Goal: Information Seeking & Learning: Learn about a topic

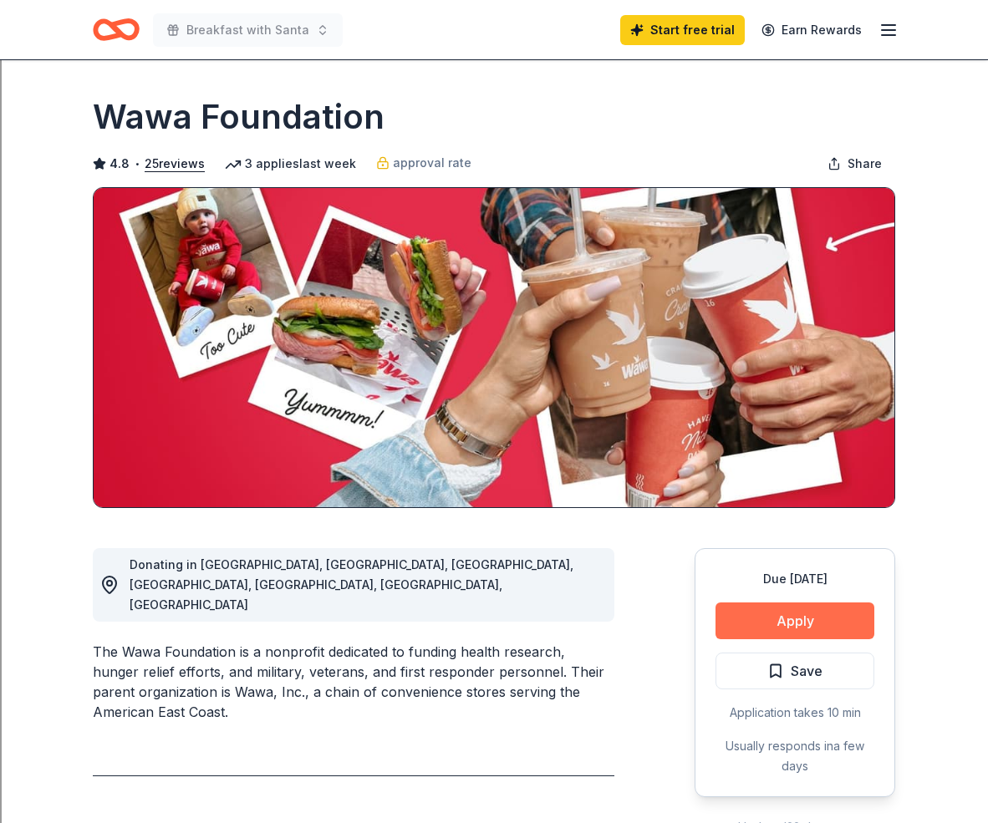
click at [817, 617] on button "Apply" at bounding box center [794, 620] width 159 height 37
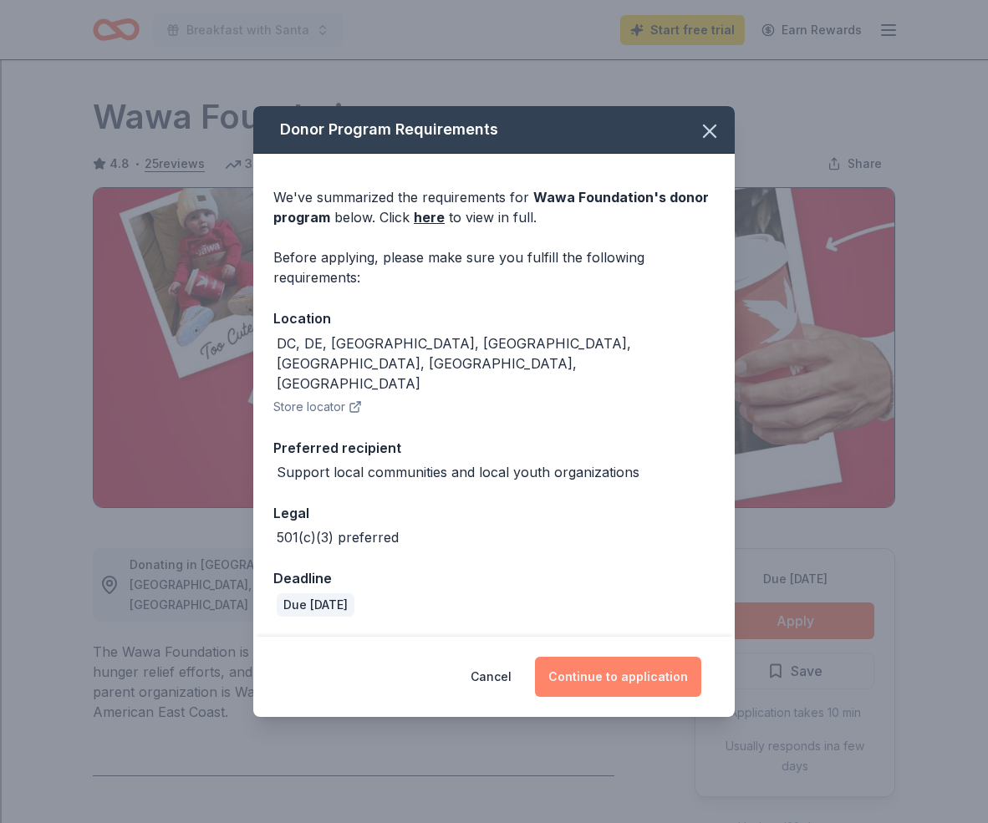
click at [642, 661] on button "Continue to application" at bounding box center [618, 677] width 166 height 40
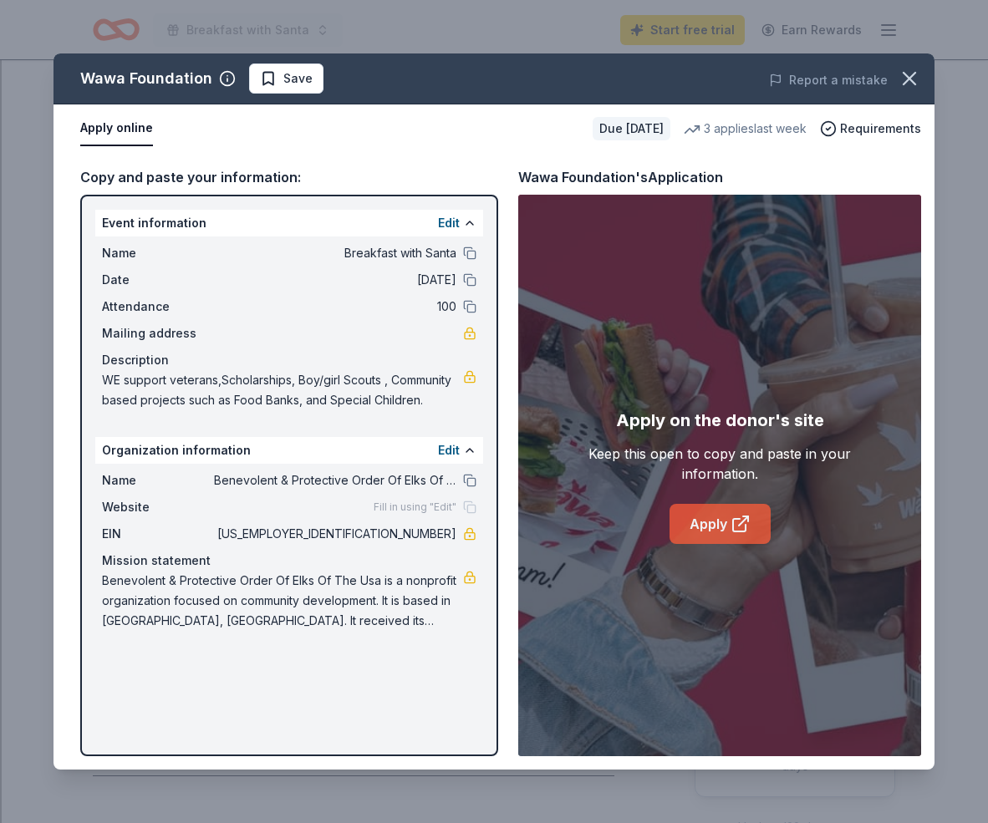
click at [727, 526] on link "Apply" at bounding box center [719, 524] width 101 height 40
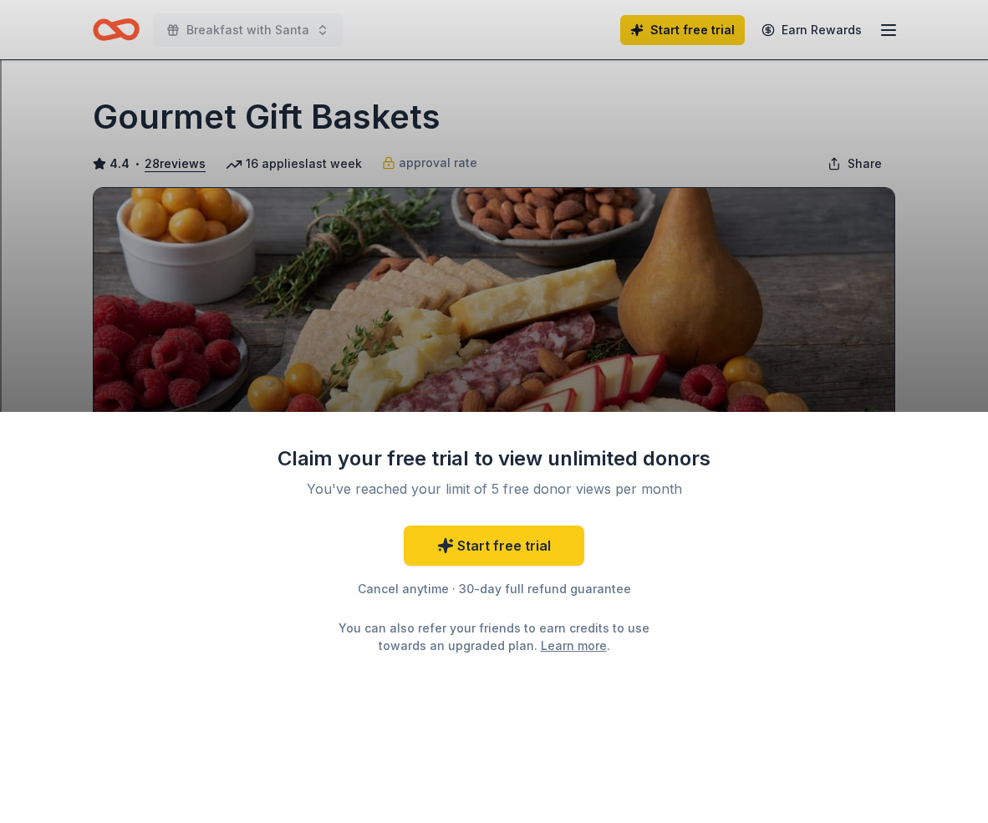
click at [902, 249] on div "Claim your free trial to view unlimited donors You've reached your limit of 5 f…" at bounding box center [494, 411] width 988 height 823
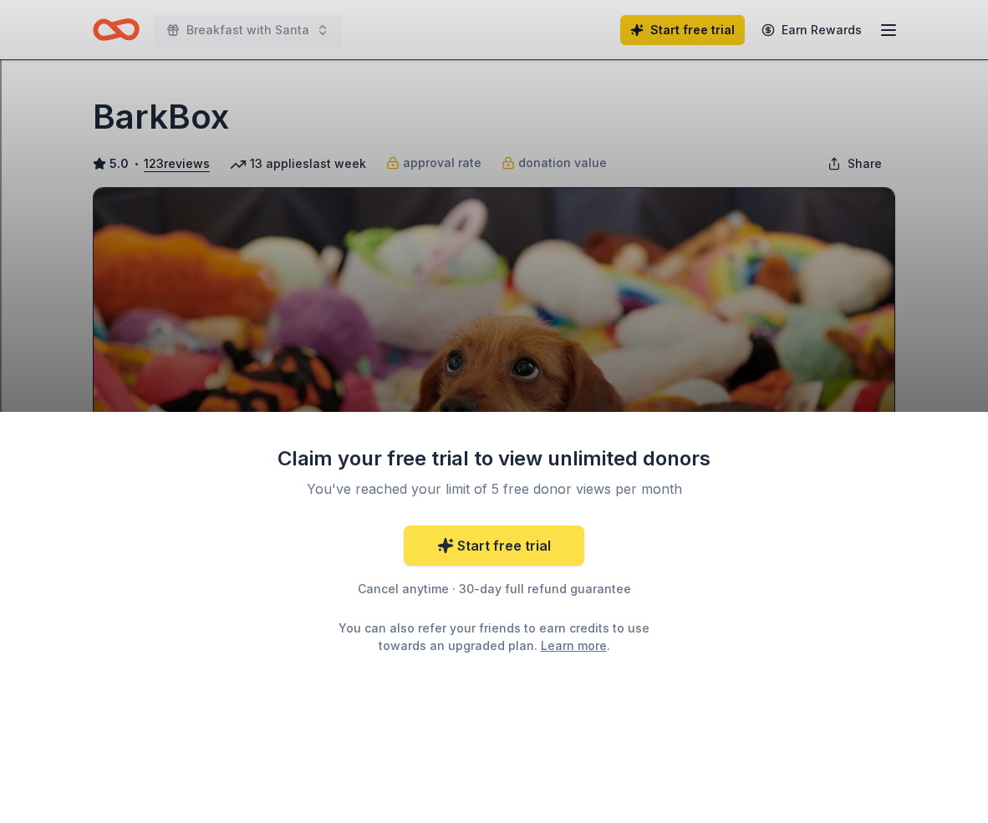
click at [468, 546] on link "Start free trial" at bounding box center [494, 546] width 180 height 40
